Goal: Transaction & Acquisition: Purchase product/service

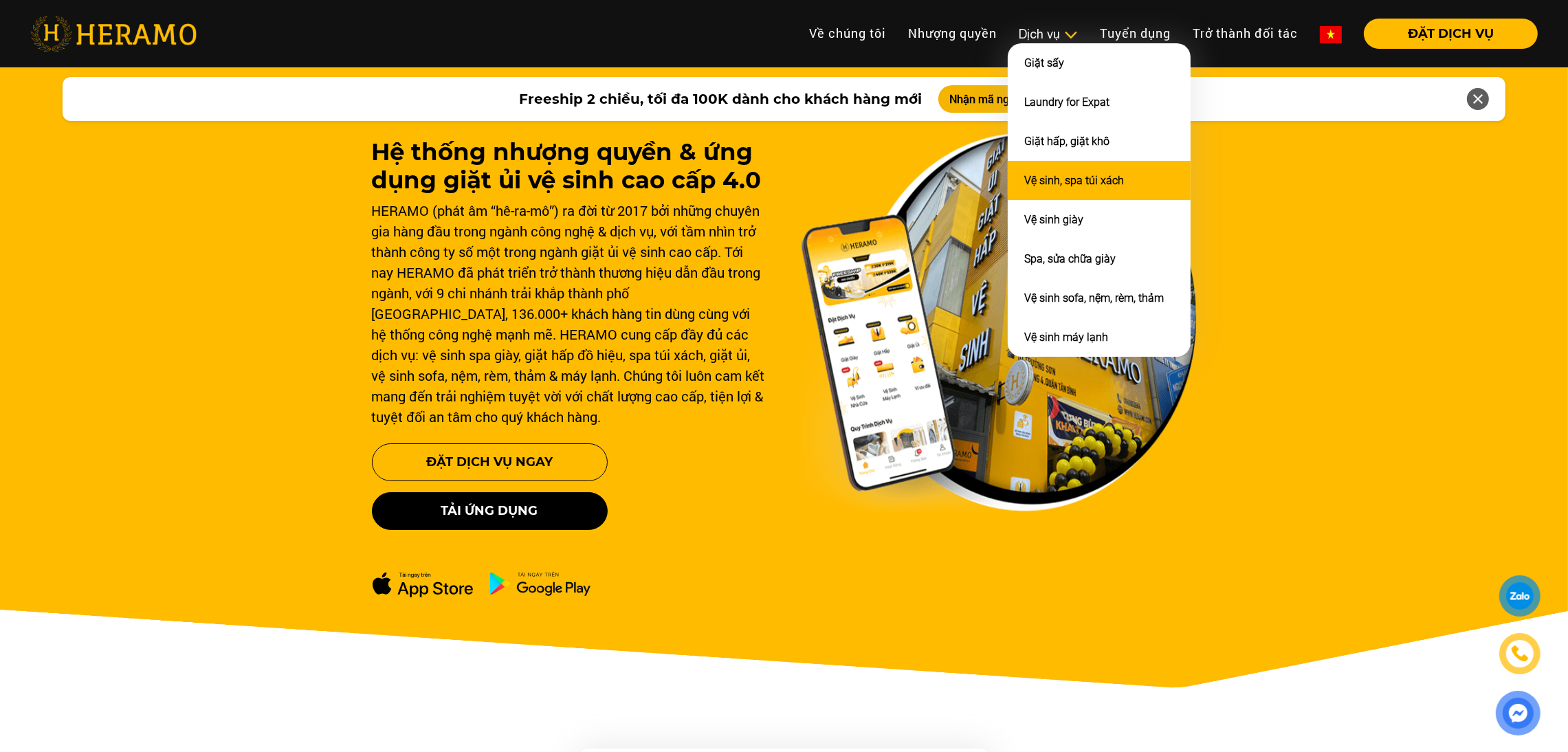
drag, startPoint x: 0, startPoint y: 0, endPoint x: 1044, endPoint y: 165, distance: 1057.0
click at [1044, 165] on li "Vệ sinh, spa túi xách" at bounding box center [1099, 180] width 182 height 39
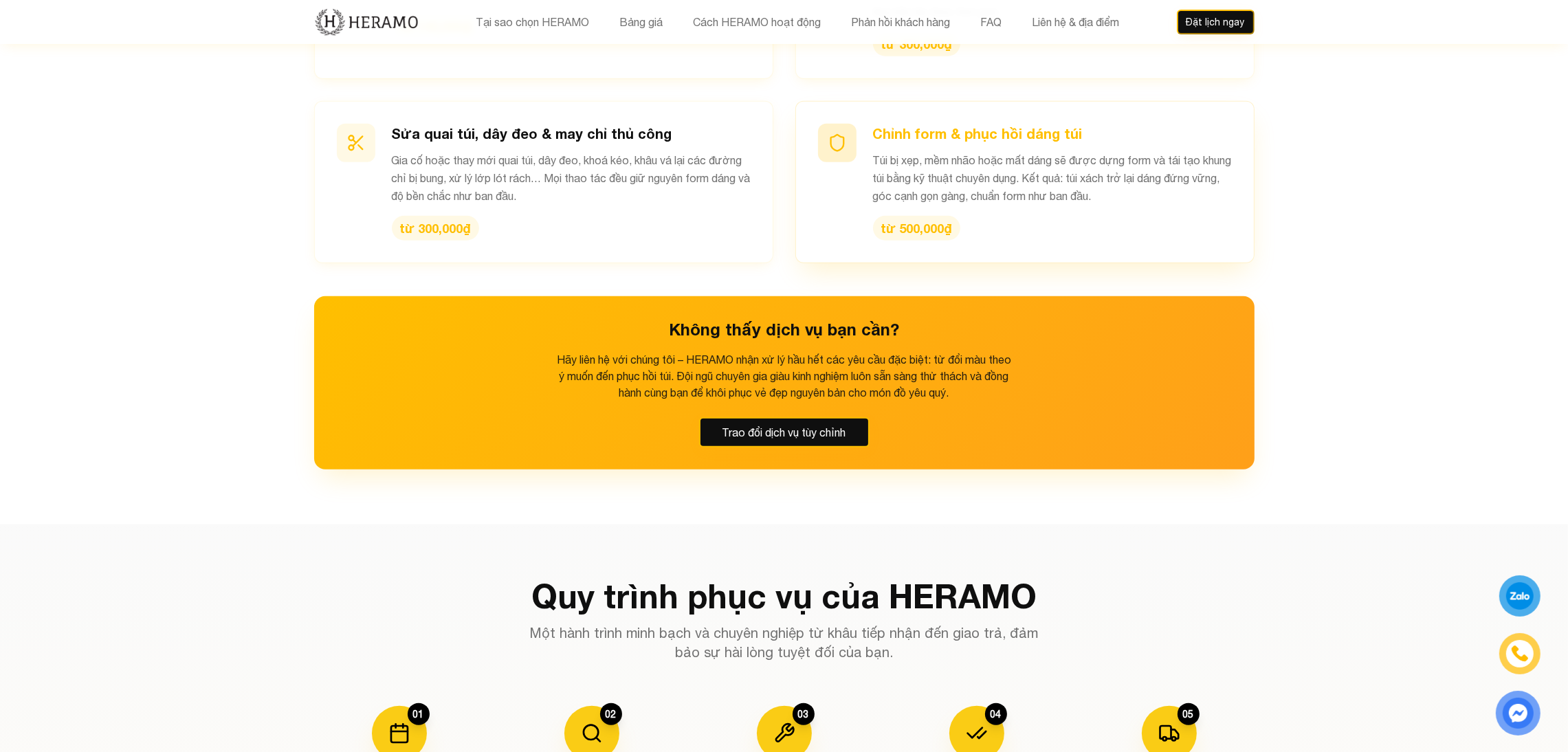
scroll to position [2009, 0]
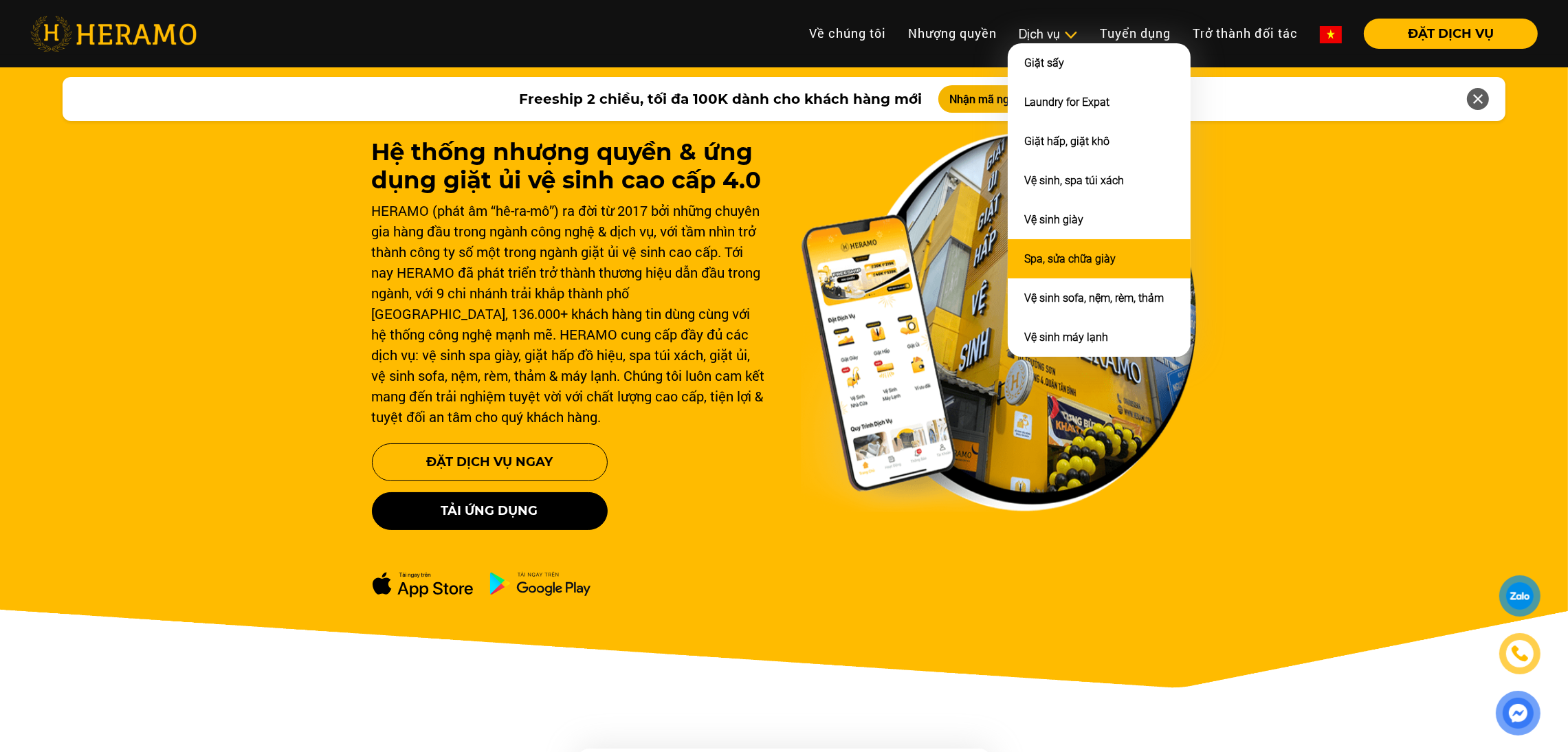
click at [1057, 252] on link "Spa, sửa chữa giày" at bounding box center [1070, 258] width 92 height 13
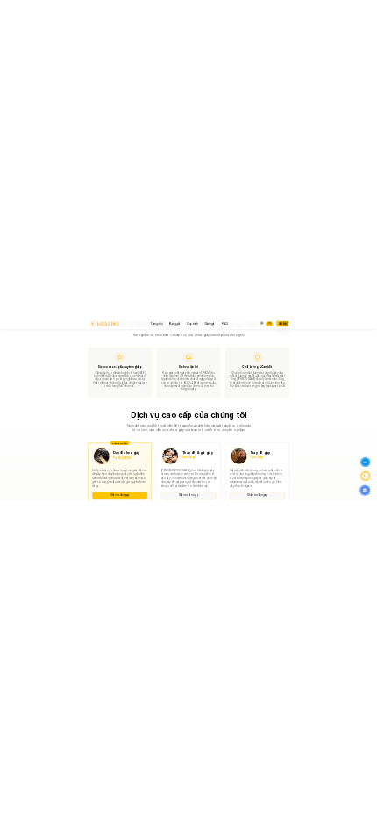
scroll to position [1022, 0]
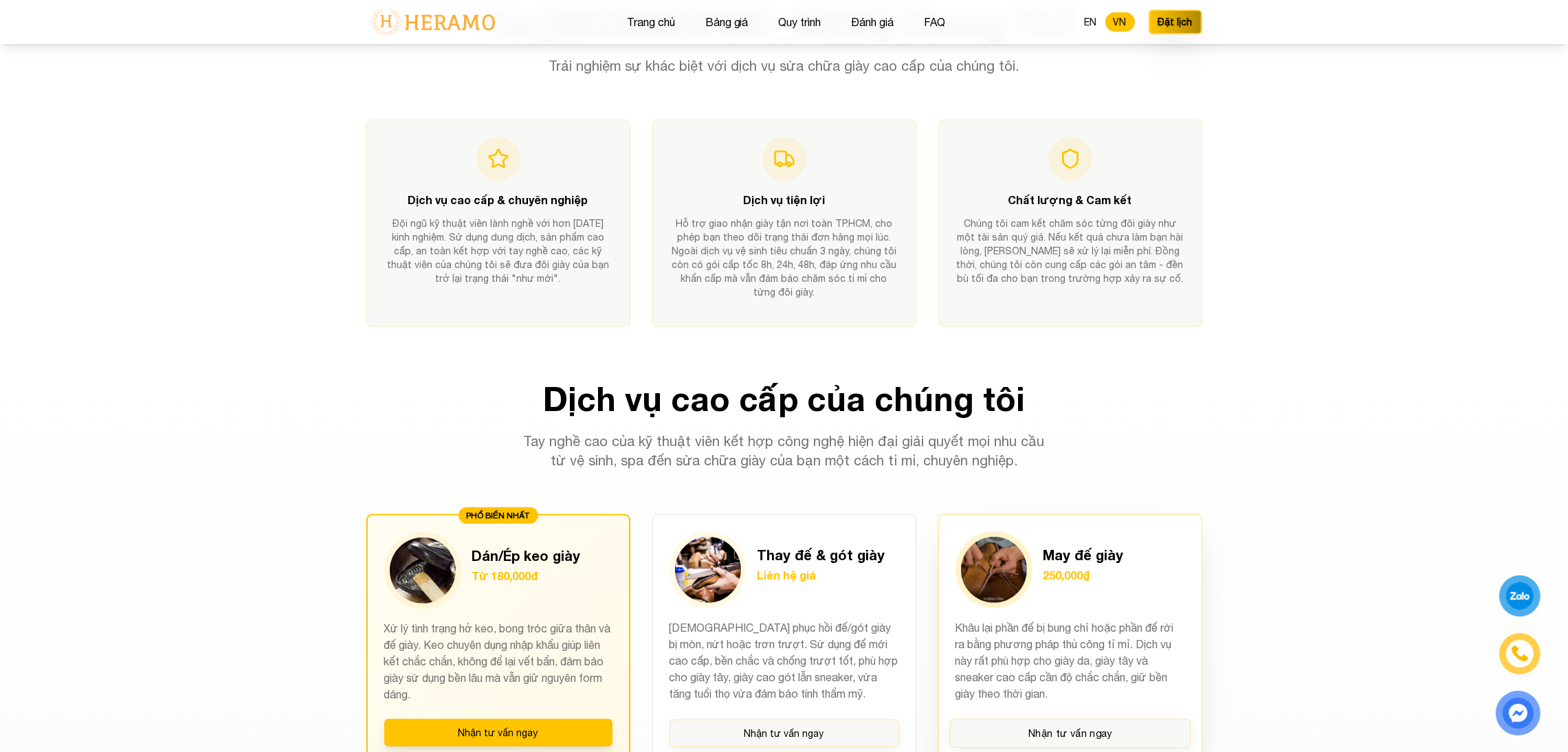
drag, startPoint x: 1103, startPoint y: 368, endPoint x: 1169, endPoint y: 716, distance: 354.2
click at [1169, 716] on div "May đế giày 250,000₫ Khâu lại phần đế bị bung chỉ hoặc phần đế rời ra bằng phươ…" at bounding box center [1070, 638] width 264 height 250
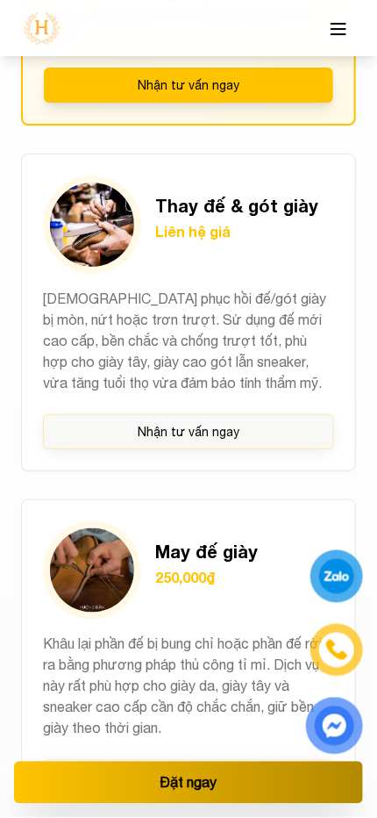
scroll to position [2689, 0]
